Goal: Entertainment & Leisure: Consume media (video, audio)

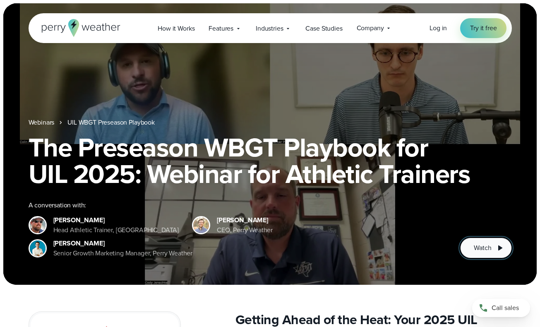
click at [482, 246] on span "Watch" at bounding box center [481, 248] width 17 height 10
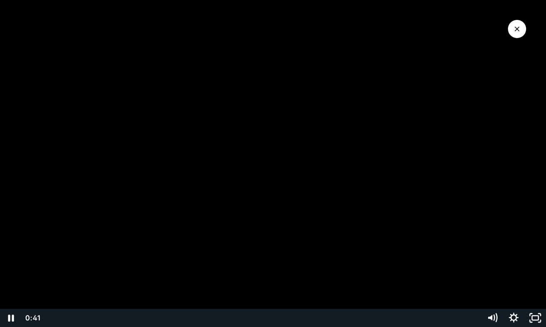
click at [56, 316] on div "Playbar" at bounding box center [263, 317] width 426 height 18
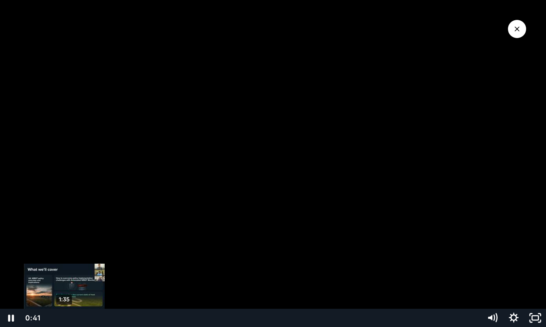
click at [64, 316] on div "1:35" at bounding box center [263, 317] width 426 height 18
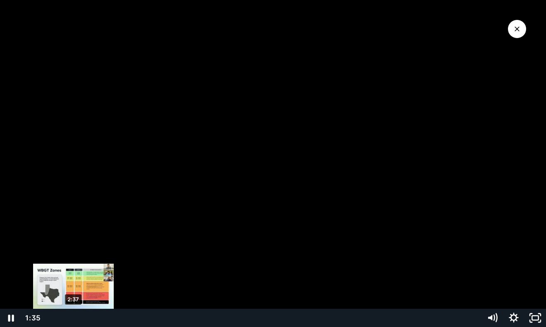
click at [73, 316] on div "2:37" at bounding box center [263, 317] width 426 height 18
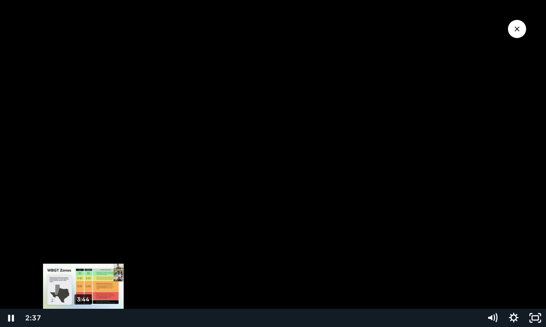
click at [83, 315] on div "3:44" at bounding box center [263, 317] width 426 height 18
click at [87, 316] on div "4:13" at bounding box center [263, 317] width 426 height 18
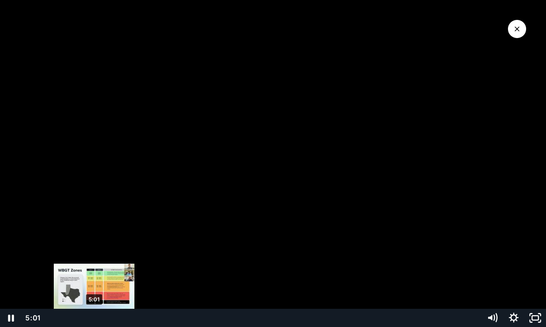
click at [94, 317] on div "5:01" at bounding box center [263, 317] width 426 height 18
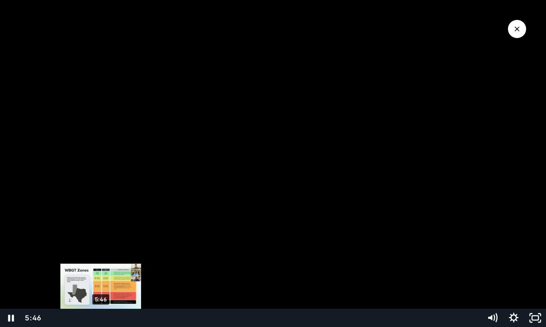
click at [101, 318] on div "5:46" at bounding box center [263, 317] width 426 height 18
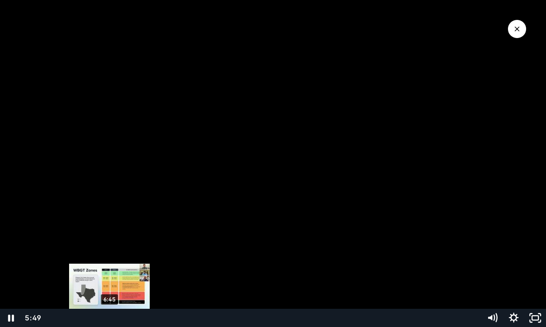
click at [110, 318] on div "6:45" at bounding box center [263, 317] width 426 height 18
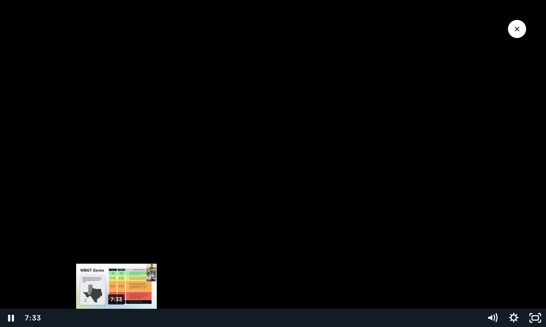
click at [117, 318] on div "7:33" at bounding box center [263, 317] width 426 height 18
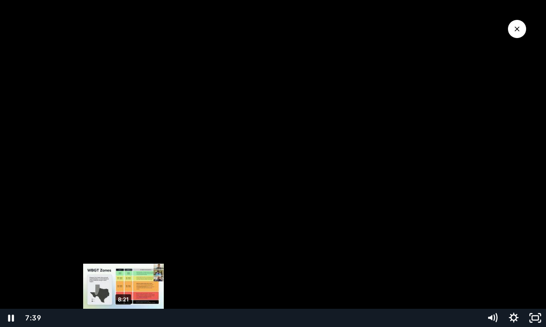
click at [124, 317] on div "8:21" at bounding box center [263, 317] width 426 height 18
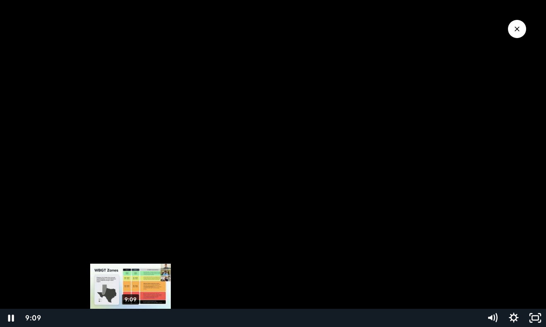
click at [131, 317] on div "9:09" at bounding box center [263, 317] width 426 height 18
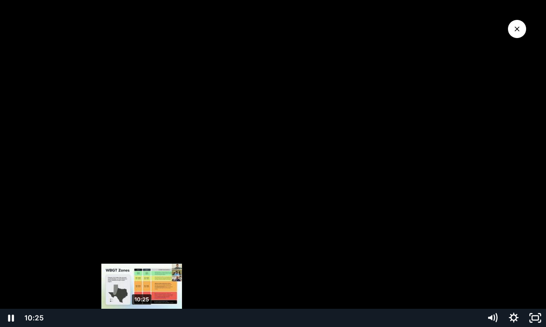
click at [142, 318] on div "10:25" at bounding box center [263, 317] width 426 height 18
click at [139, 319] on div "10:08" at bounding box center [263, 317] width 426 height 18
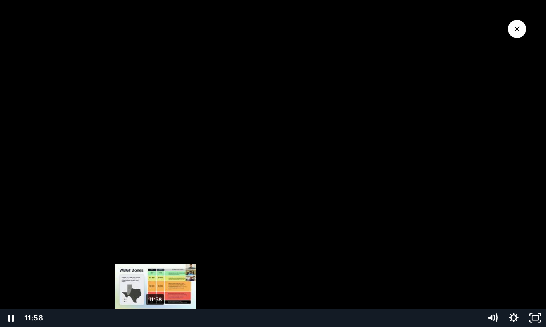
click at [155, 317] on div "11:58" at bounding box center [263, 317] width 426 height 18
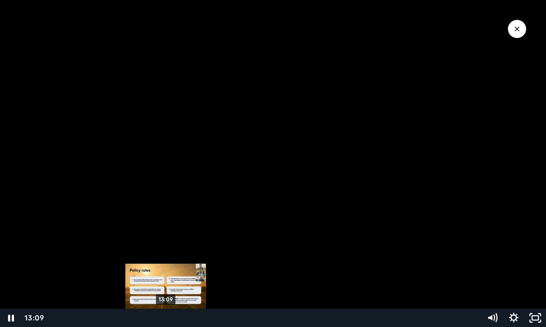
click at [166, 319] on div "13:09" at bounding box center [263, 317] width 426 height 18
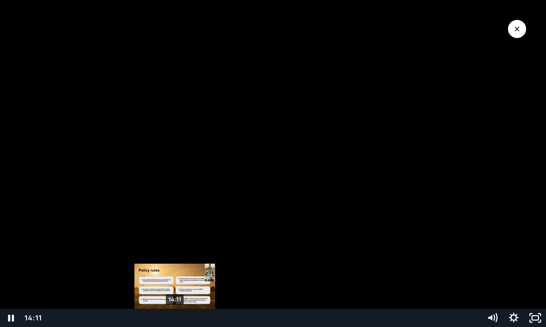
click at [175, 316] on div "14:11" at bounding box center [263, 317] width 426 height 18
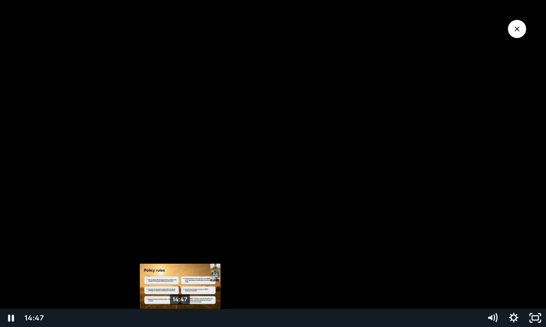
click at [180, 317] on div "14:47" at bounding box center [263, 317] width 426 height 18
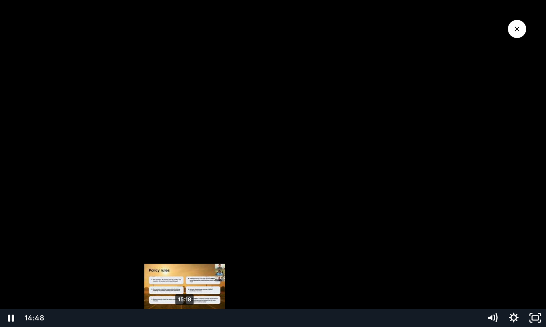
click at [185, 317] on div "15:18" at bounding box center [263, 317] width 426 height 18
click at [183, 318] on div "Playbar" at bounding box center [182, 318] width 6 height 6
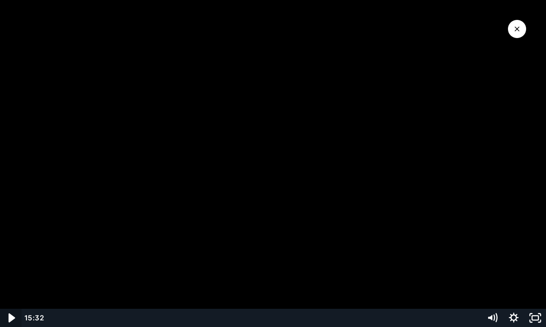
click at [10, 317] on icon "Play Video" at bounding box center [12, 317] width 7 height 9
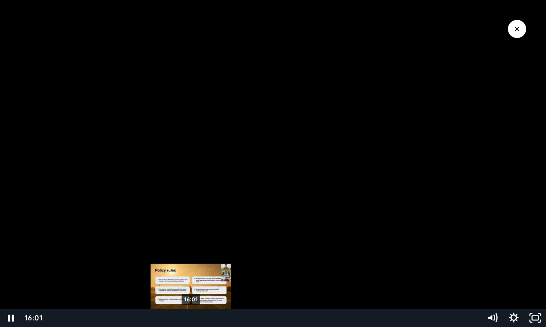
click at [191, 318] on div "16:01" at bounding box center [263, 317] width 426 height 18
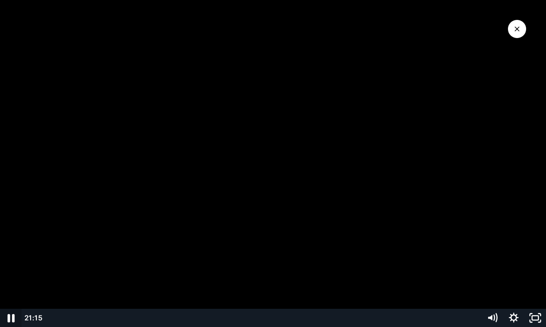
click at [9, 321] on icon "Pause" at bounding box center [10, 318] width 7 height 8
click at [12, 320] on icon "Play Video" at bounding box center [11, 317] width 21 height 18
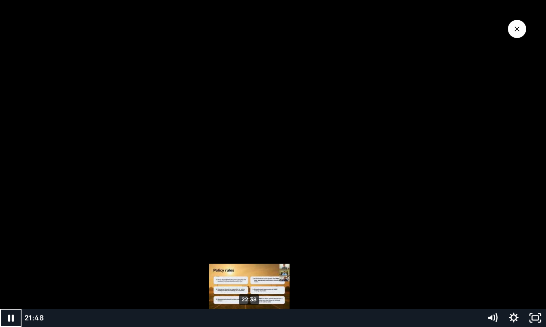
click at [249, 318] on div "22:38" at bounding box center [263, 317] width 426 height 18
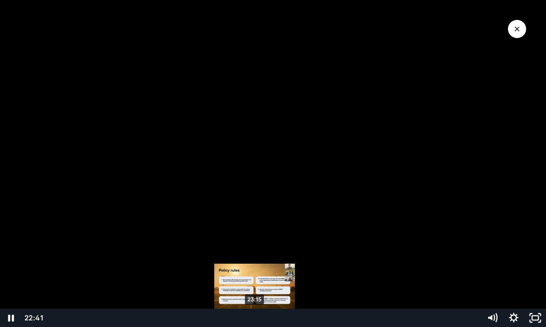
click at [255, 318] on div "23:15" at bounding box center [263, 317] width 426 height 18
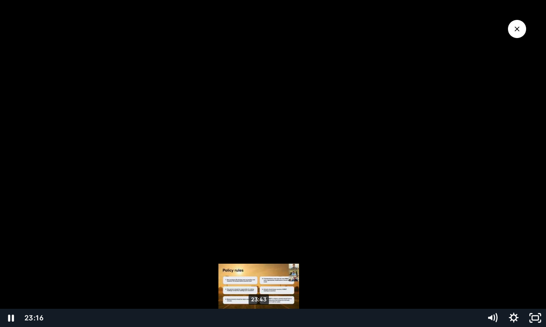
click at [259, 318] on div "23:43" at bounding box center [263, 317] width 426 height 18
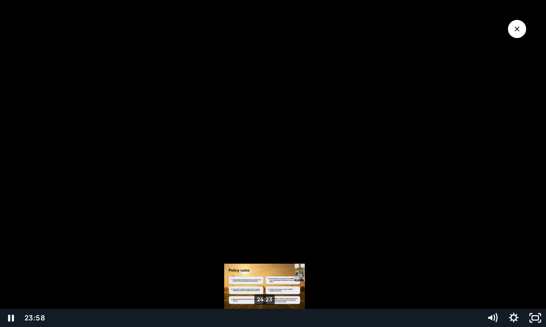
click at [265, 319] on div "24:23" at bounding box center [263, 317] width 426 height 18
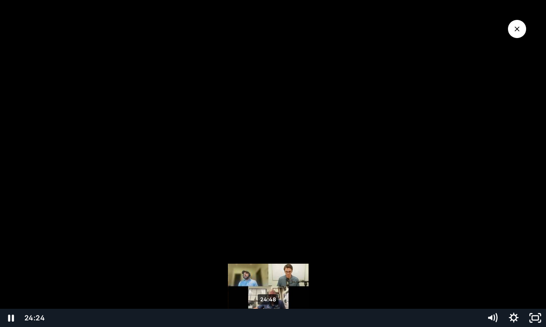
click at [268, 319] on div "24:48" at bounding box center [263, 317] width 426 height 18
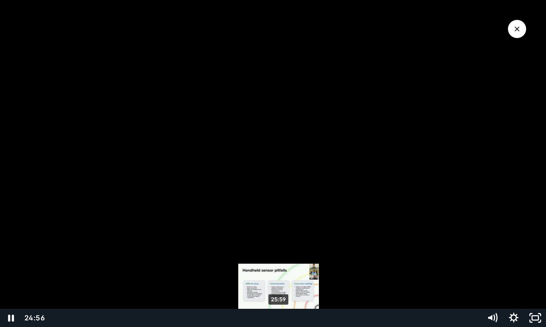
click at [279, 319] on div "25:59" at bounding box center [263, 317] width 426 height 18
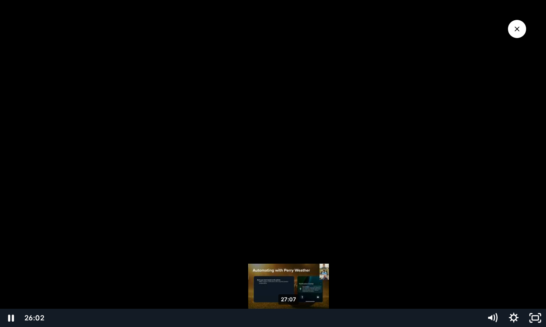
click at [289, 317] on div "27:07" at bounding box center [263, 317] width 426 height 18
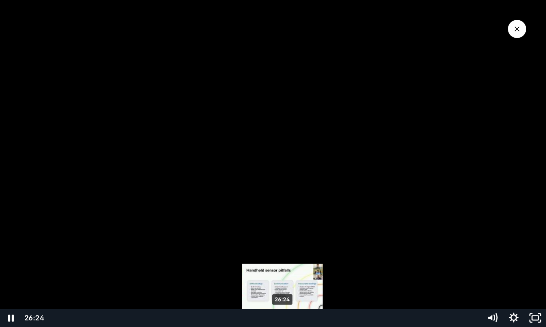
click at [282, 317] on div "26:24" at bounding box center [263, 317] width 426 height 18
click at [279, 317] on div "25:59" at bounding box center [263, 317] width 426 height 18
click at [280, 318] on div "Playbar" at bounding box center [280, 318] width 6 height 6
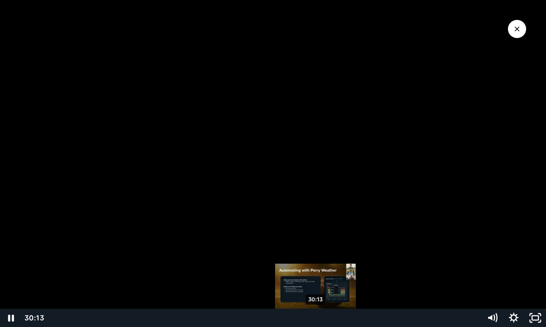
click at [316, 317] on div "30:13" at bounding box center [263, 317] width 426 height 18
click at [312, 318] on div "29:44" at bounding box center [263, 317] width 426 height 18
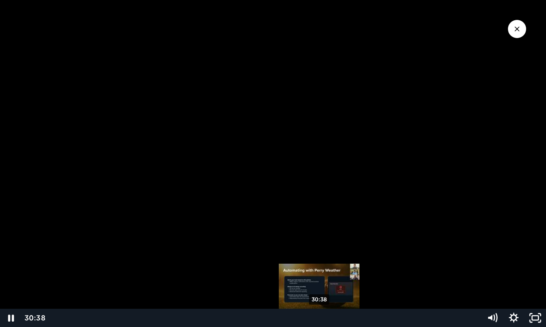
click at [320, 318] on div "30:38" at bounding box center [263, 317] width 426 height 18
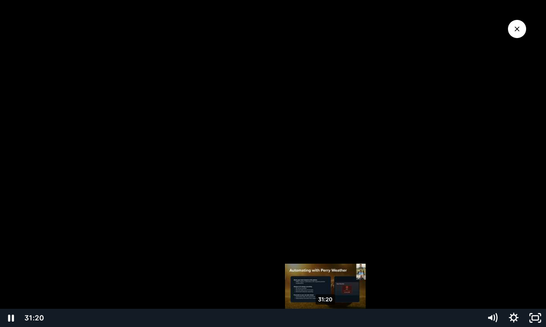
click at [326, 318] on div "31:20" at bounding box center [263, 317] width 426 height 18
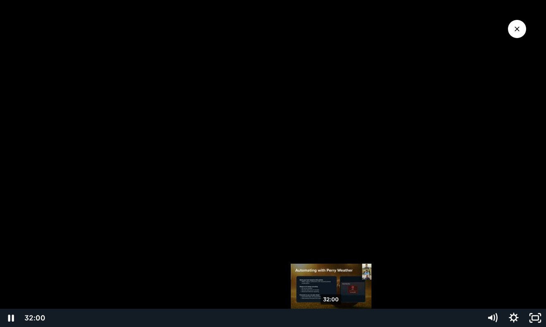
click at [332, 318] on div "32:00" at bounding box center [263, 317] width 426 height 18
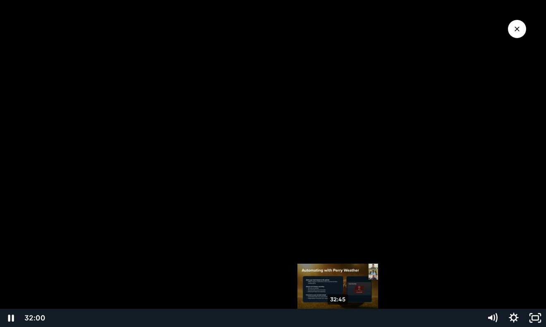
click at [338, 318] on div "32:45" at bounding box center [263, 317] width 426 height 18
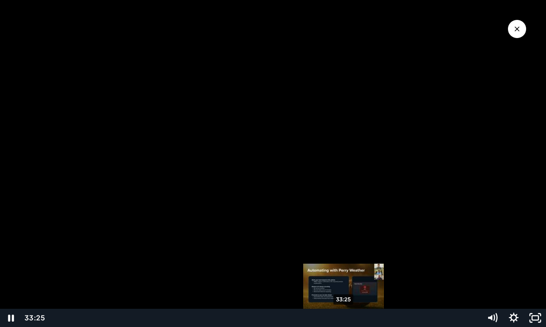
click at [344, 318] on div "33:25" at bounding box center [263, 317] width 426 height 18
click at [341, 318] on div "Playbar" at bounding box center [341, 318] width 6 height 6
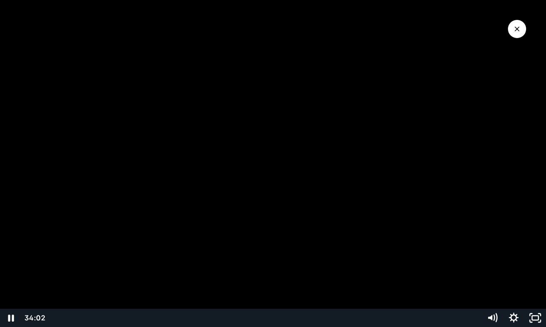
click at [339, 291] on div at bounding box center [273, 163] width 546 height 327
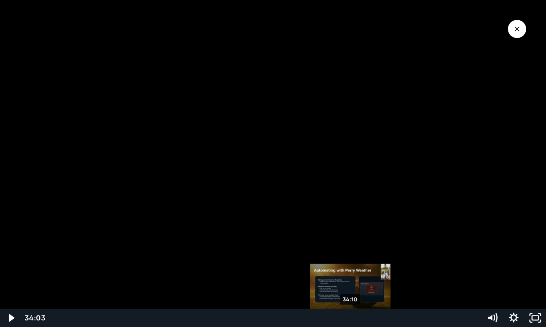
click at [351, 316] on div "Playbar" at bounding box center [349, 318] width 6 height 6
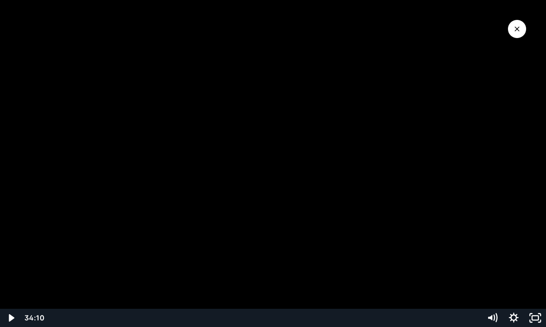
click at [329, 293] on div at bounding box center [273, 163] width 546 height 327
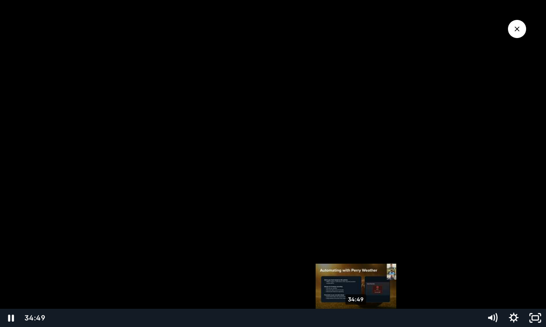
click at [356, 316] on div "34:49" at bounding box center [263, 317] width 426 height 18
click at [361, 316] on div "35:20" at bounding box center [263, 317] width 426 height 18
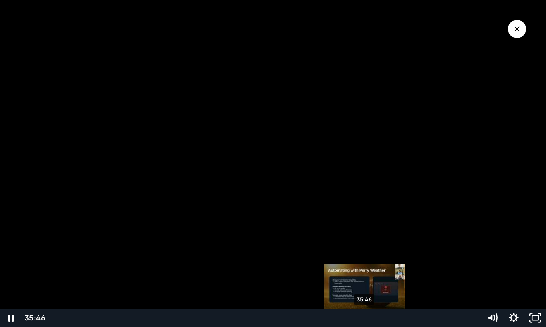
click at [365, 317] on div "35:46" at bounding box center [263, 317] width 426 height 18
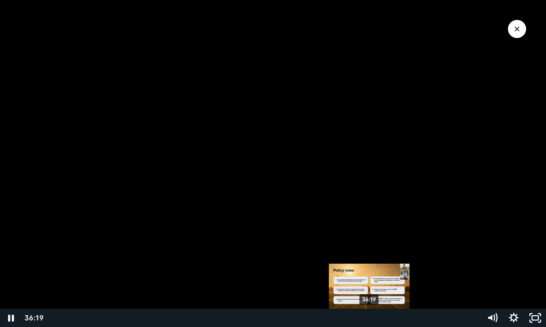
click at [370, 318] on div "36:19" at bounding box center [263, 317] width 426 height 18
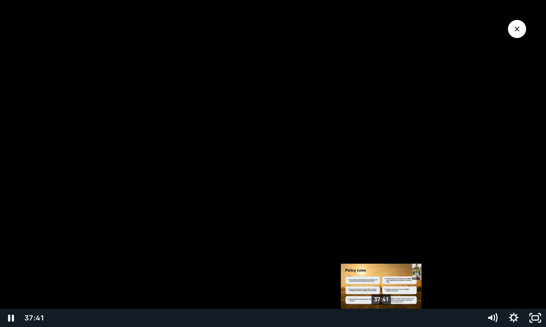
click at [382, 318] on div "37:41" at bounding box center [263, 317] width 426 height 18
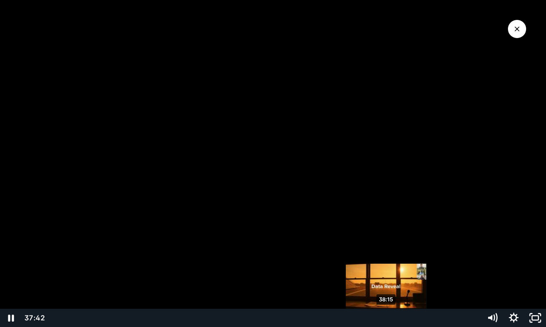
click at [387, 318] on div "38:15" at bounding box center [263, 317] width 426 height 18
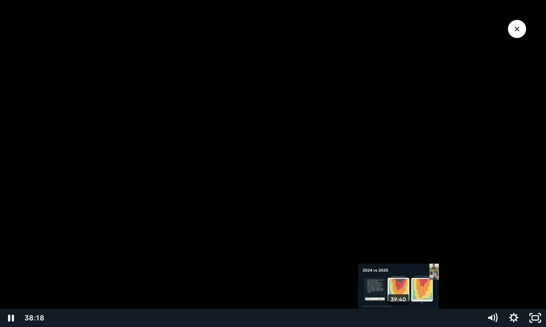
click at [400, 317] on div "39:40" at bounding box center [263, 317] width 426 height 18
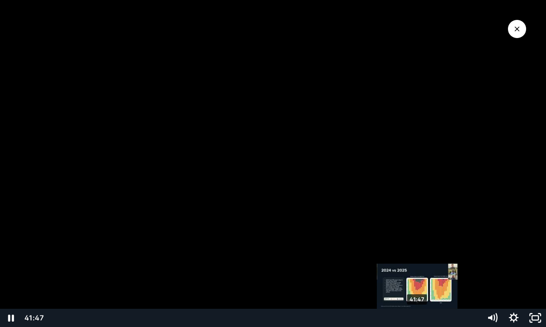
click at [418, 317] on div "41:47" at bounding box center [263, 317] width 426 height 18
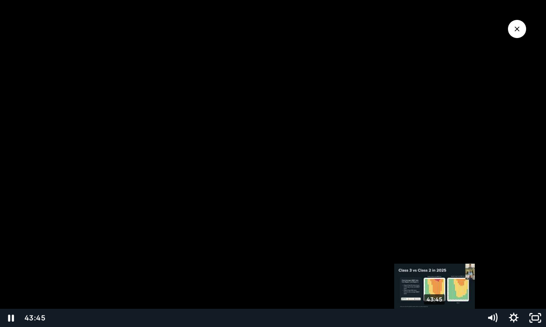
click at [435, 316] on div "43:45" at bounding box center [263, 317] width 426 height 18
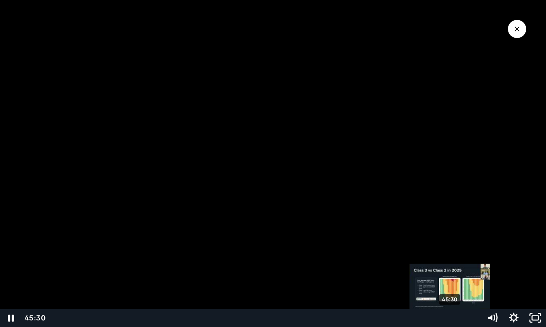
click at [450, 317] on div "45:30" at bounding box center [263, 317] width 426 height 18
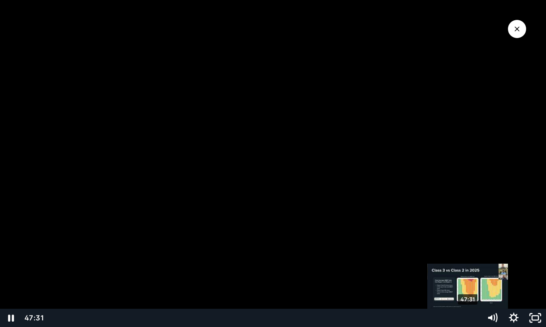
click at [468, 318] on div "47:31" at bounding box center [263, 317] width 426 height 18
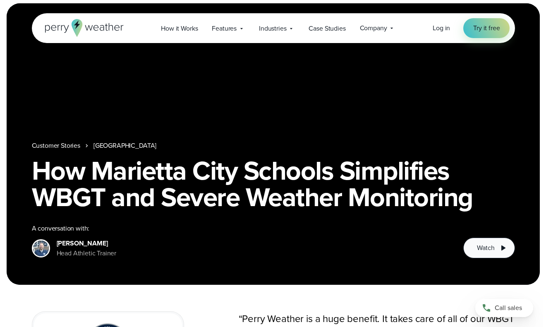
scroll to position [2, 0]
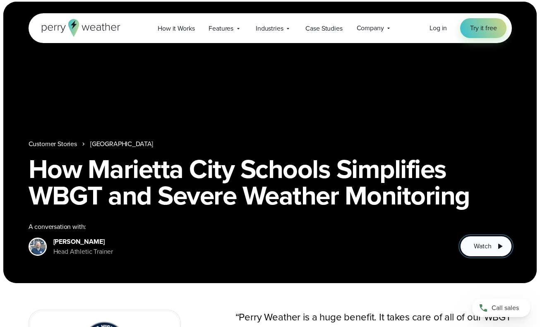
click at [477, 245] on span "Watch" at bounding box center [481, 246] width 17 height 10
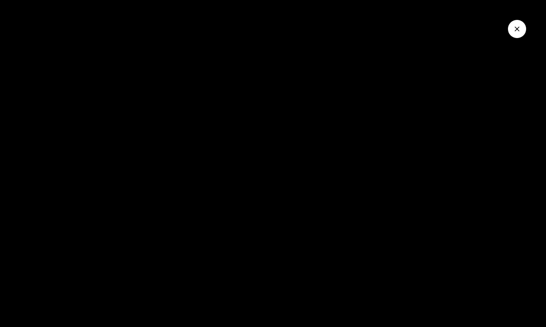
click at [300, 177] on div at bounding box center [273, 163] width 546 height 327
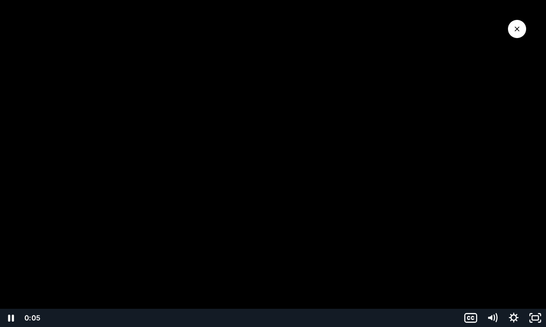
click at [67, 315] on div "Playbar" at bounding box center [251, 317] width 408 height 18
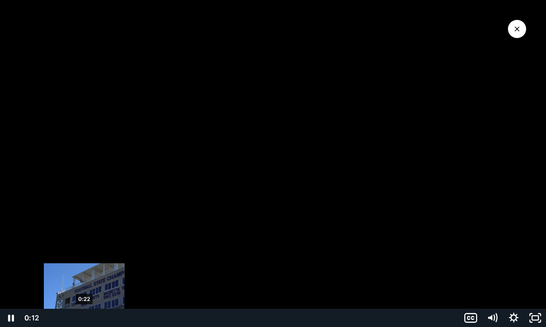
click at [85, 317] on div "0:22" at bounding box center [251, 317] width 408 height 18
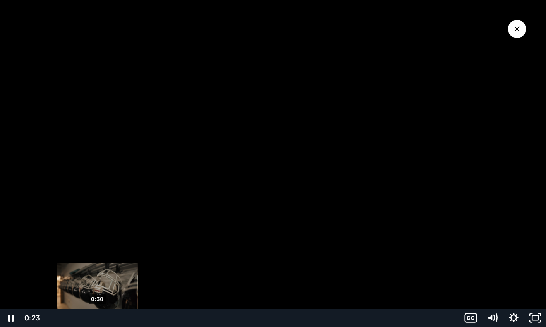
click at [98, 318] on div "0:30" at bounding box center [251, 317] width 408 height 18
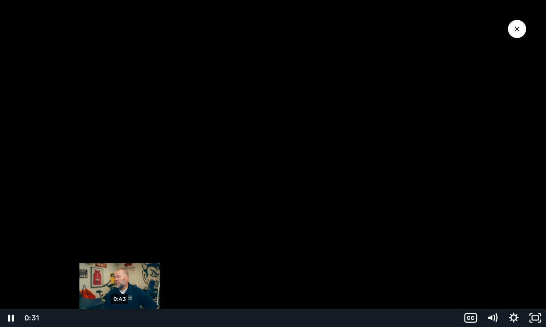
click at [120, 319] on div "0:43" at bounding box center [251, 317] width 408 height 18
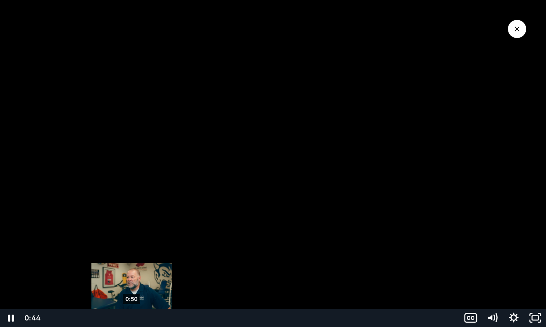
click at [132, 316] on div "0:50" at bounding box center [251, 317] width 408 height 18
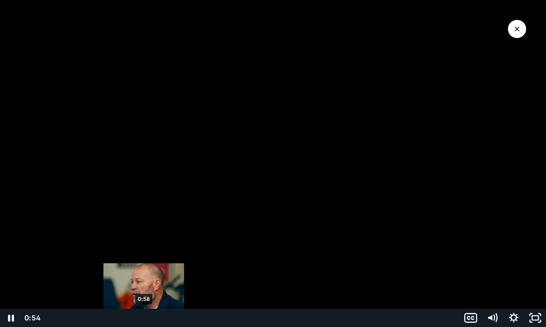
click at [144, 319] on div "0:58" at bounding box center [251, 317] width 408 height 18
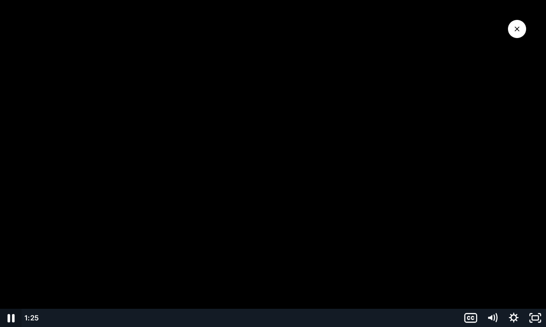
click at [17, 318] on icon "Pause" at bounding box center [11, 318] width 26 height 22
click at [8, 317] on icon "Play Video" at bounding box center [12, 318] width 26 height 22
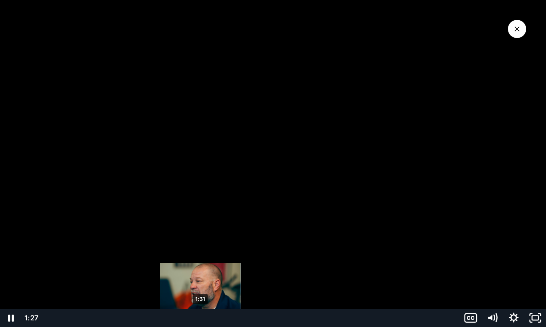
click at [201, 319] on div "1:31" at bounding box center [251, 317] width 408 height 18
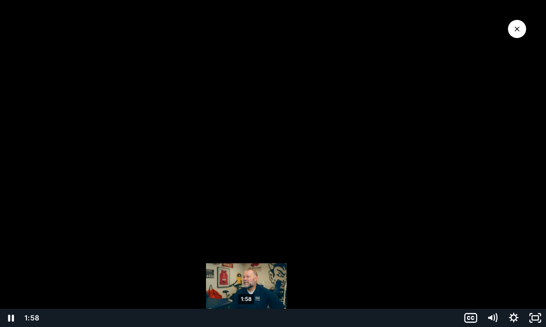
click at [246, 316] on div "1:58" at bounding box center [251, 317] width 408 height 18
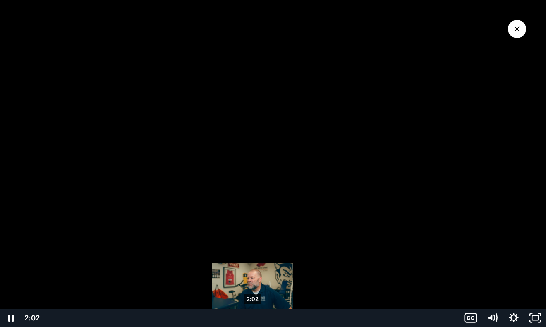
click at [253, 316] on div "2:02" at bounding box center [251, 317] width 408 height 18
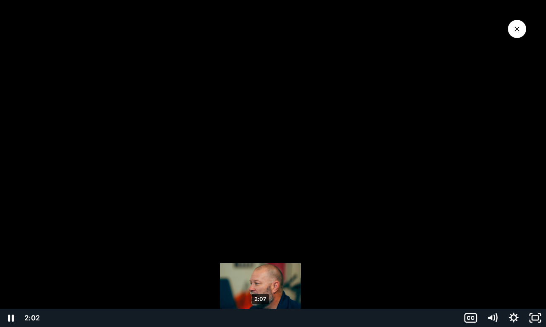
click at [260, 318] on div "2:07" at bounding box center [251, 317] width 408 height 18
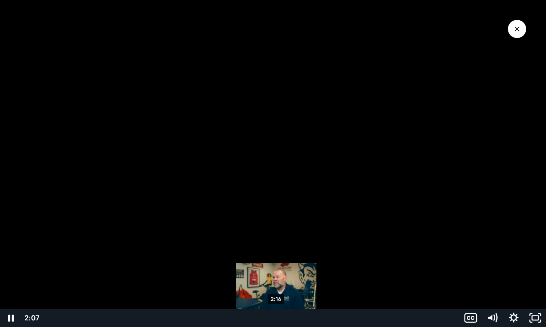
click at [277, 318] on div "2:16" at bounding box center [251, 317] width 408 height 18
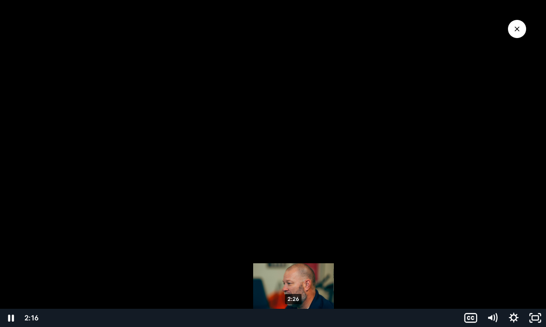
click at [295, 319] on div "2:26" at bounding box center [251, 317] width 408 height 18
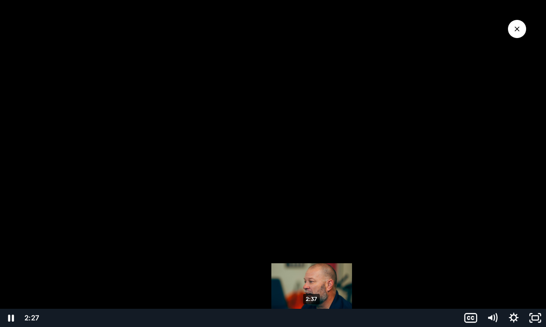
click at [314, 318] on div "2:37" at bounding box center [251, 317] width 408 height 18
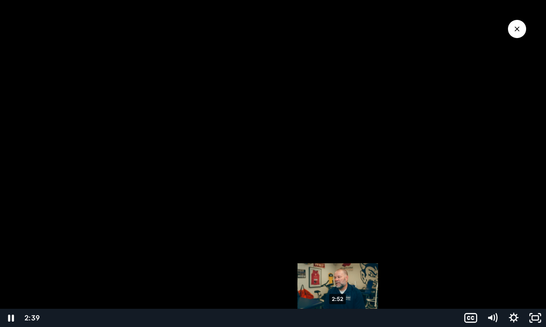
click at [338, 318] on div "2:52" at bounding box center [251, 317] width 408 height 18
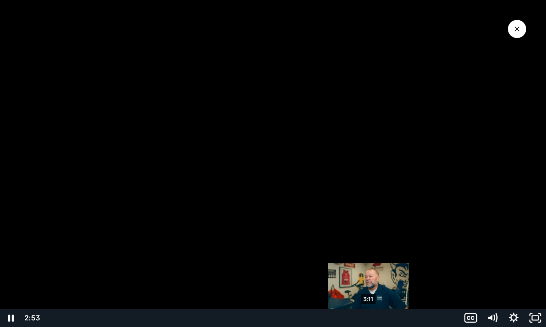
click at [368, 317] on div "3:11" at bounding box center [251, 317] width 408 height 18
